Goal: Transaction & Acquisition: Purchase product/service

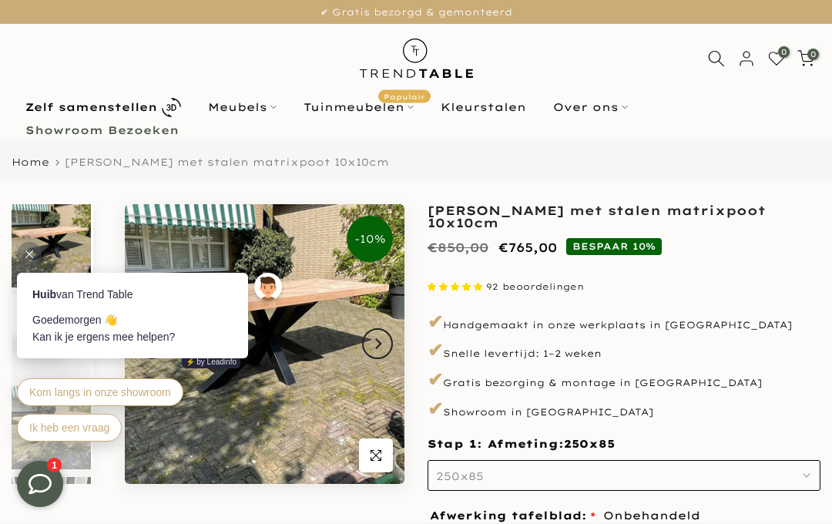
click at [484, 108] on html "Kleurstalen" at bounding box center [483, 107] width 113 height 18
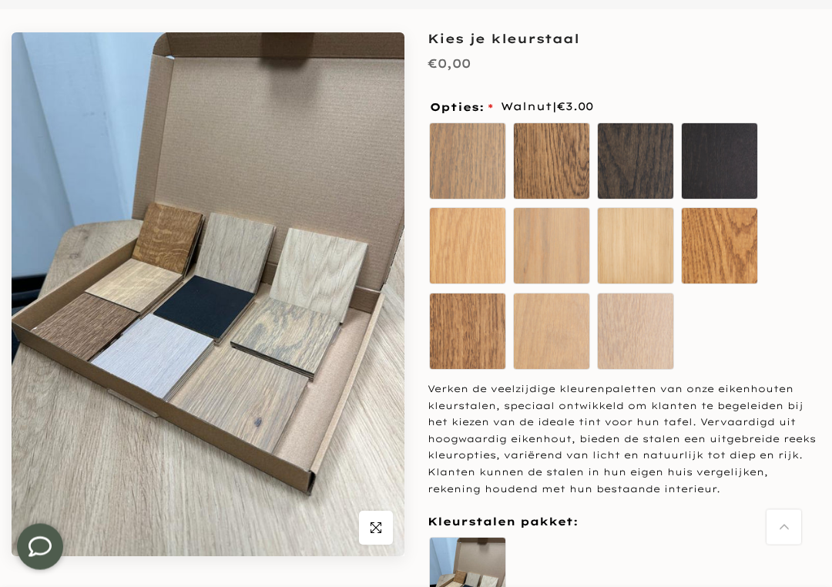
scroll to position [172, 0]
click at [744, 512] on div "Kleurstalen pakket:" at bounding box center [624, 521] width 393 height 19
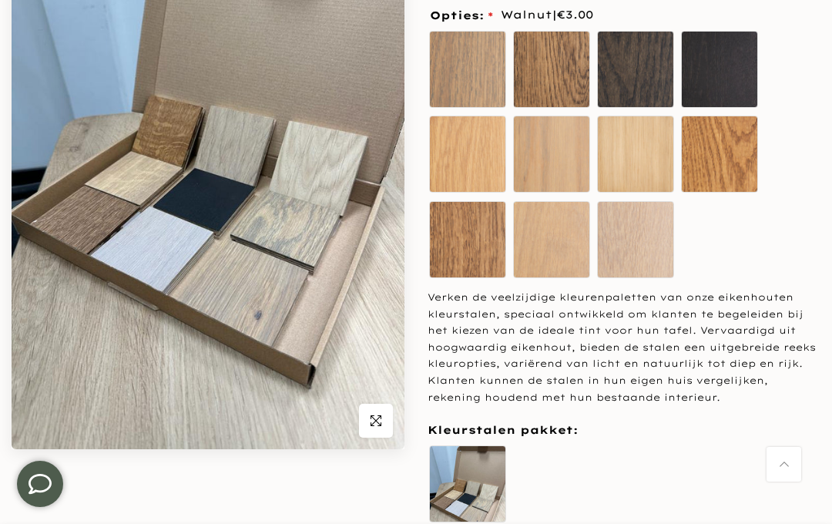
scroll to position [278, 0]
click at [761, 407] on div "Opties: Walnut | €3.00 Ash Chocolate Coal" at bounding box center [624, 294] width 398 height 576
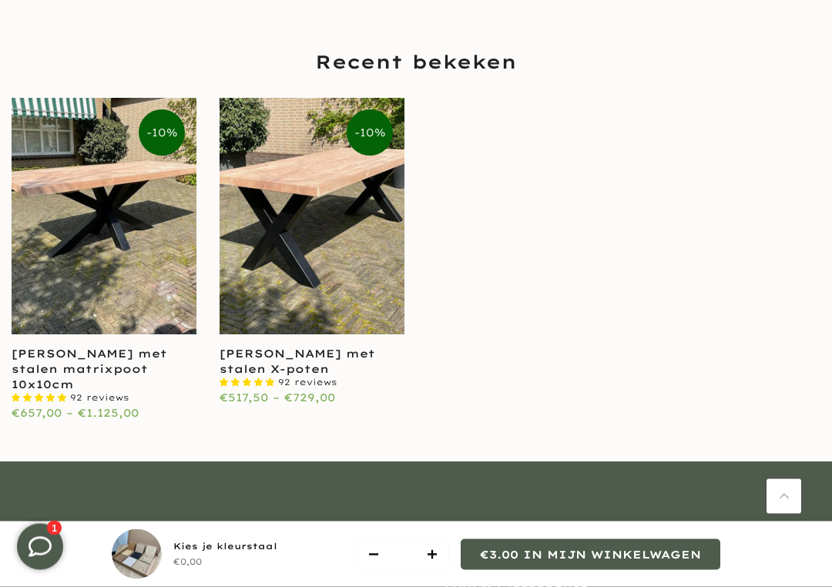
scroll to position [1965, 0]
click at [357, 258] on link at bounding box center [312, 216] width 185 height 237
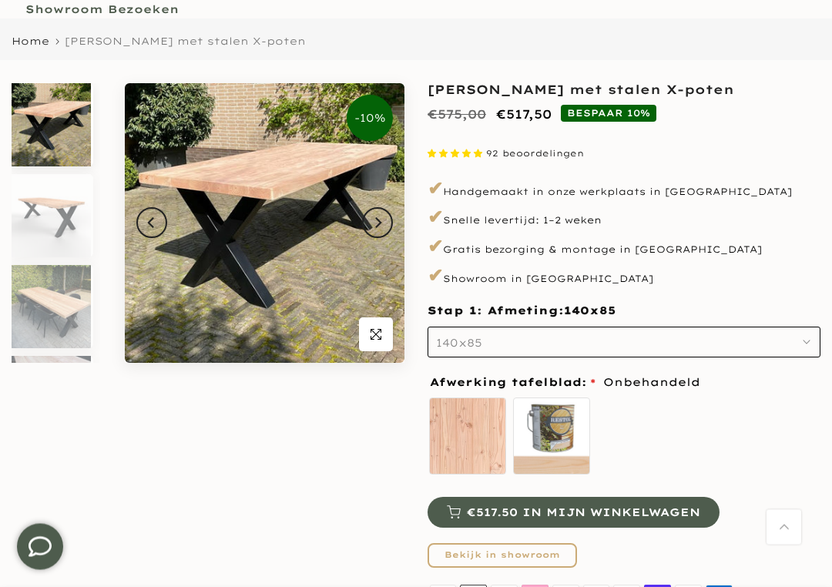
scroll to position [121, 0]
click at [807, 341] on use "button" at bounding box center [807, 342] width 6 height 3
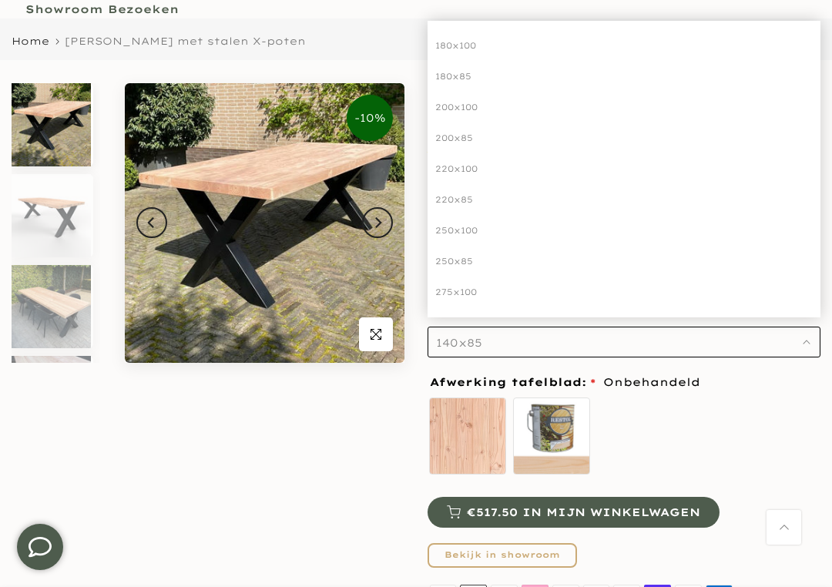
scroll to position [125, 0]
click at [481, 234] on div "250x100" at bounding box center [624, 231] width 393 height 31
